Goal: Transaction & Acquisition: Purchase product/service

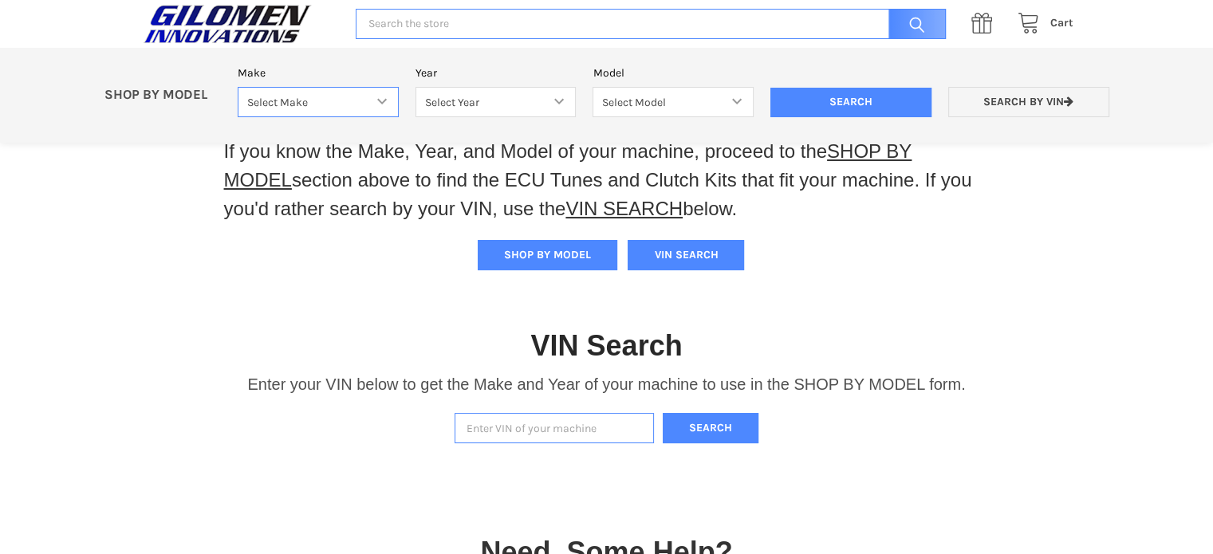
click at [383, 98] on select "Select Make Bobcat UTV Gravely UTV ACE 900 RANGER 570 Ranger 700 / 800 RANGER 9…" at bounding box center [318, 102] width 161 height 31
select select "340"
click at [238, 87] on select "Select Make Bobcat UTV Gravely UTV ACE 900 RANGER 570 Ranger 700 / 800 RANGER 9…" at bounding box center [318, 102] width 161 height 31
click at [565, 102] on select "Select Year 2014 2015 2016 2017 2018 2019 2020 2021 2022 2023 2024 2025 2026" at bounding box center [496, 102] width 161 height 31
select select "346"
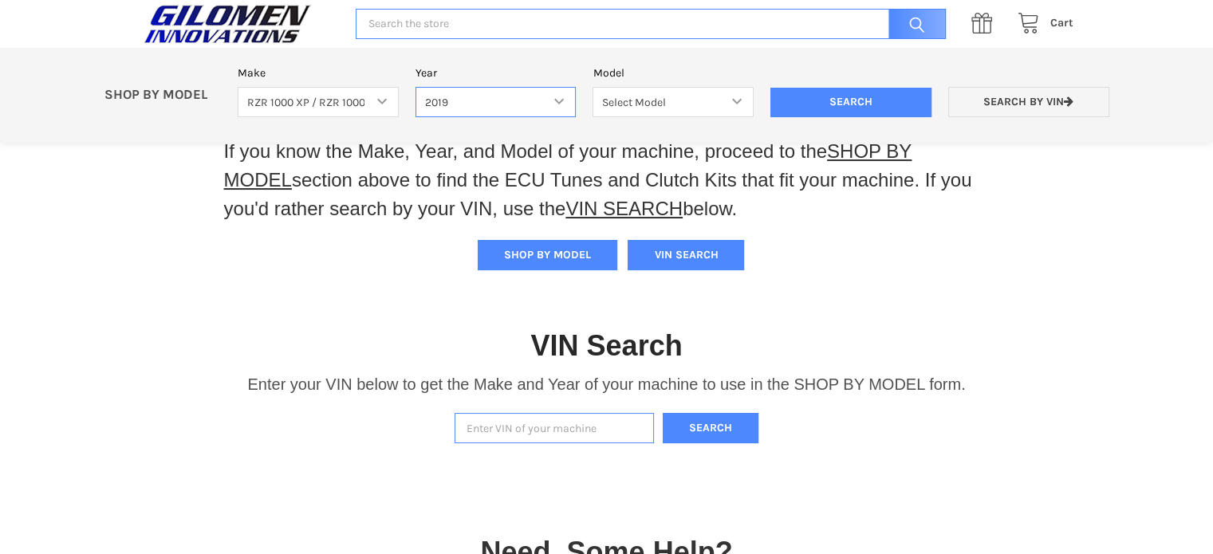
click at [416, 87] on select "Select Year 2014 2015 2016 2017 2018 2019 2020 2021 2022 2023 2024 2025 2026" at bounding box center [496, 102] width 161 height 31
click at [739, 96] on select "Select Model RZR 1000 60 Inch RZR XP 1000 RZR XP 1000 Highlifter RZR XP 4 1000 …" at bounding box center [673, 102] width 161 height 31
select select "241"
click at [593, 87] on select "Select Model RZR 1000 60 Inch RZR XP 1000 RZR XP 1000 Highlifter RZR XP 4 1000 …" at bounding box center [673, 102] width 161 height 31
click at [838, 95] on input "Search" at bounding box center [851, 103] width 161 height 30
